Goal: Information Seeking & Learning: Compare options

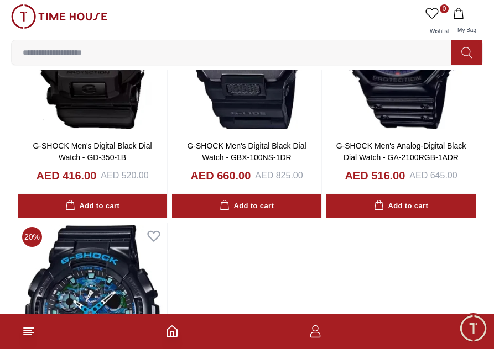
scroll to position [4172, 0]
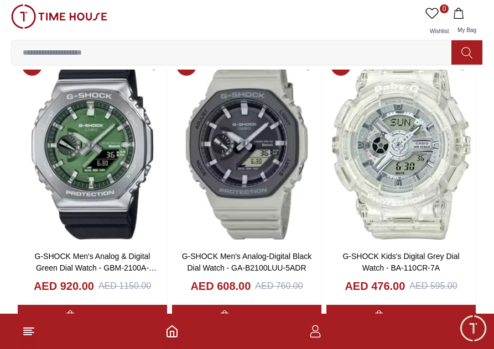
scroll to position [5863, 0]
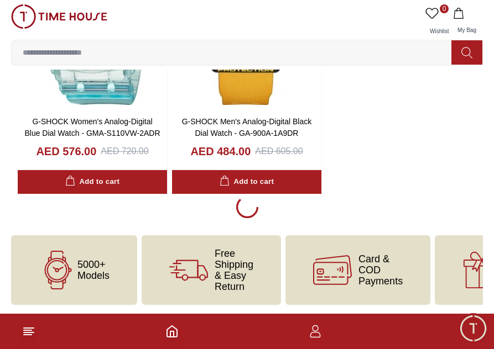
scroll to position [7836, 0]
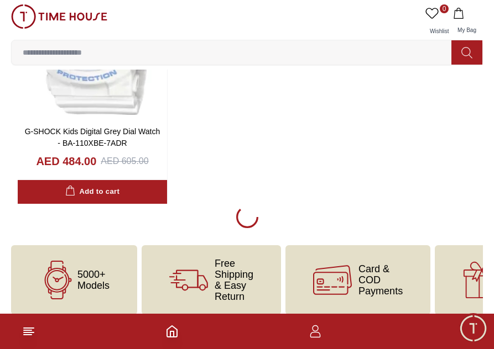
scroll to position [9809, 0]
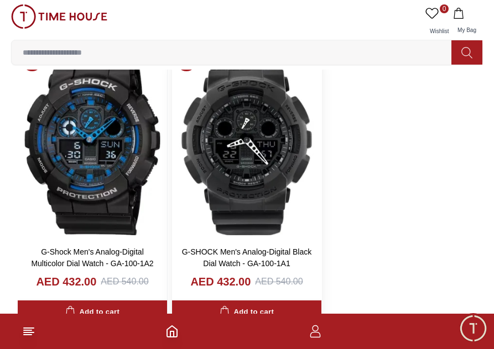
scroll to position [11251, 0]
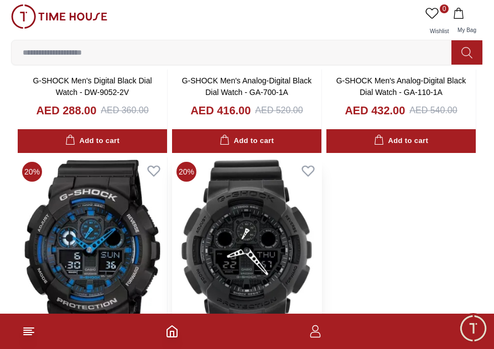
click at [270, 214] on img at bounding box center [246, 253] width 149 height 191
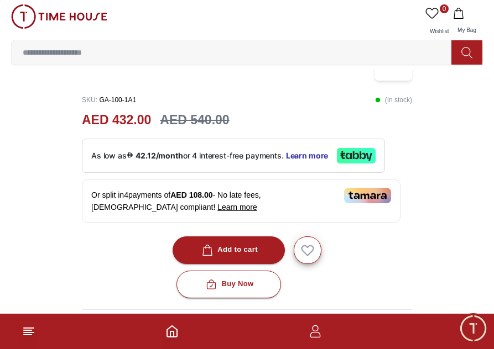
scroll to position [332, 0]
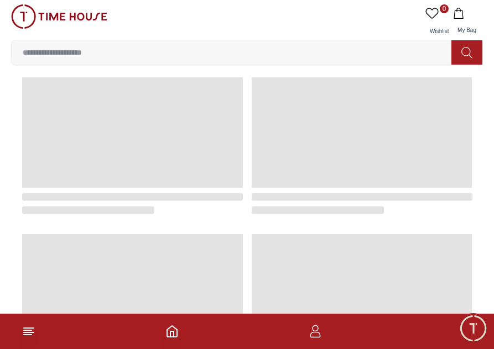
scroll to position [929, 0]
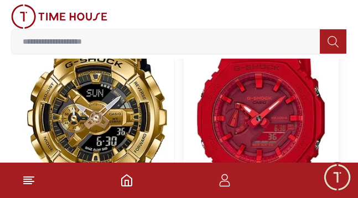
scroll to position [12417, 0]
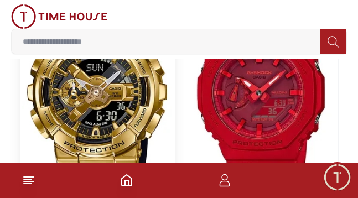
click at [117, 113] on img at bounding box center [97, 93] width 154 height 197
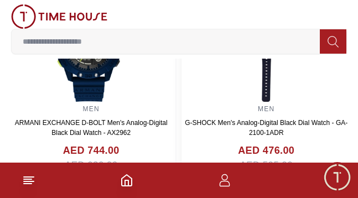
scroll to position [885, 0]
